Goal: Use online tool/utility: Use online tool/utility

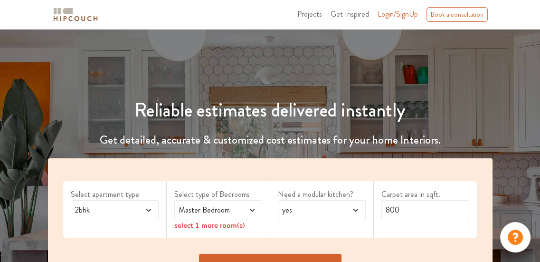
scroll to position [95, 0]
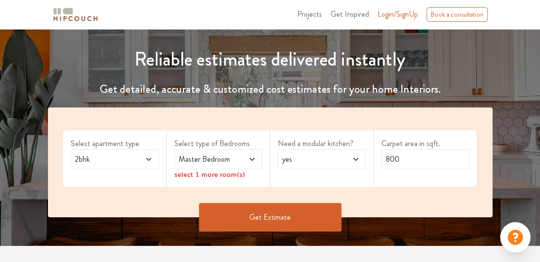
click at [151, 162] on icon at bounding box center [149, 159] width 8 height 8
click at [192, 159] on span "Master Bedroom" at bounding box center [206, 158] width 59 height 11
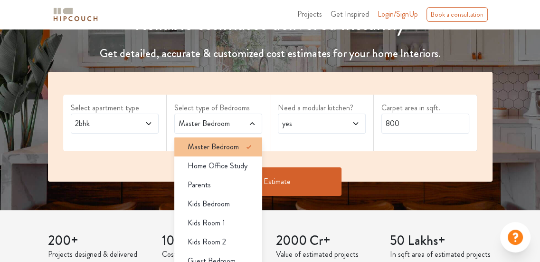
scroll to position [142, 0]
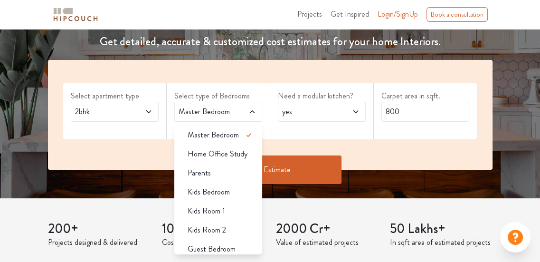
click at [203, 252] on span "Guest Bedroom" at bounding box center [211, 248] width 48 height 11
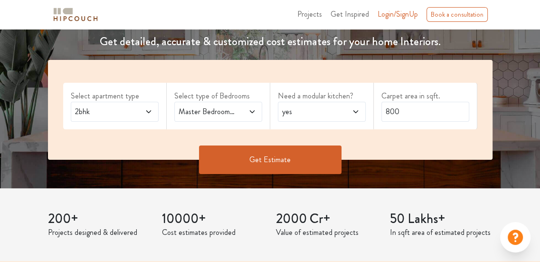
click at [248, 110] on icon at bounding box center [252, 112] width 8 height 8
click at [350, 114] on span at bounding box center [349, 111] width 20 height 11
click at [356, 115] on span at bounding box center [349, 111] width 20 height 11
click at [366, 111] on div "Need a modular kitchen? yes" at bounding box center [321, 106] width 103 height 47
drag, startPoint x: 422, startPoint y: 118, endPoint x: 164, endPoint y: 128, distance: 258.4
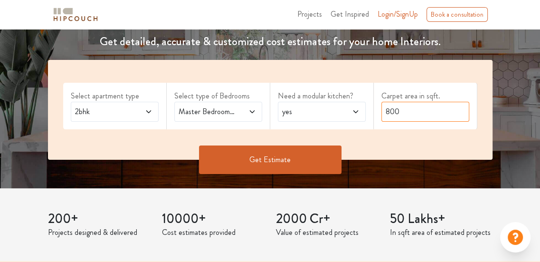
click at [164, 128] on div "Select apartment type 2bhk Select type of Bedrooms Master Bedroom,Guest Bedroom…" at bounding box center [270, 110] width 444 height 100
type input "1"
type input "900"
click at [261, 147] on button "Get Estimate" at bounding box center [270, 159] width 142 height 28
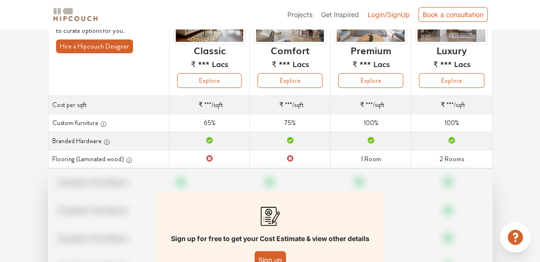
scroll to position [184, 0]
